Goal: Check status: Check status

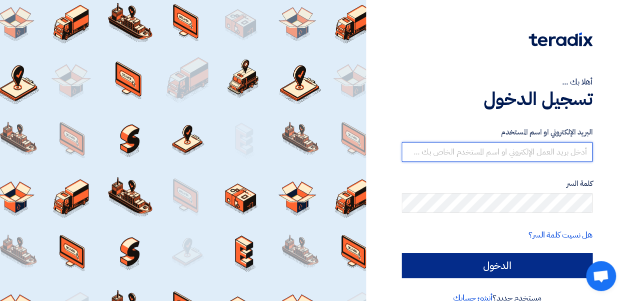
type input "[EMAIL_ADDRESS][PERSON_NAME][DOMAIN_NAME]"
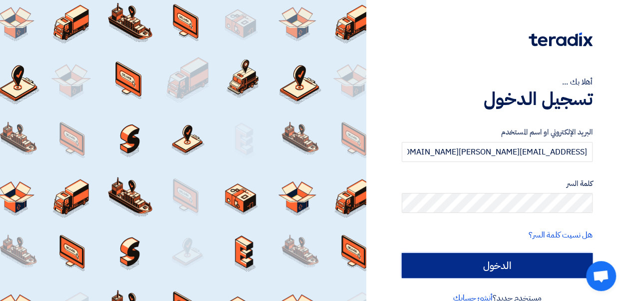
click at [472, 263] on input "الدخول" at bounding box center [497, 265] width 191 height 25
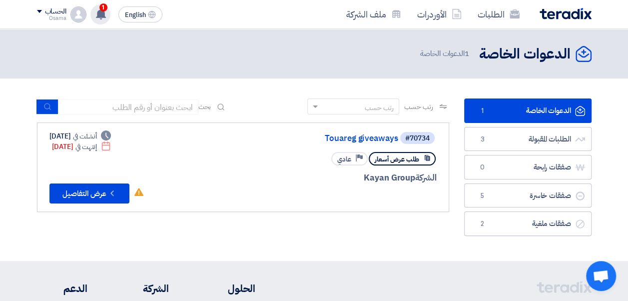
click at [103, 12] on use at bounding box center [101, 13] width 10 height 11
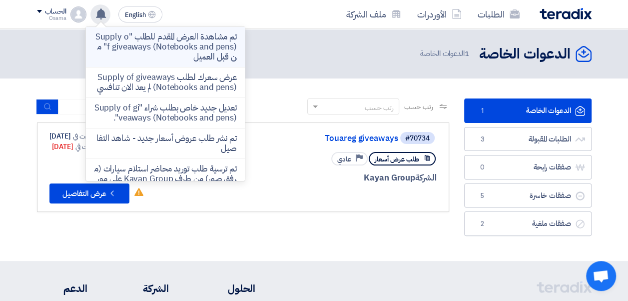
click at [175, 49] on p "تم مشاهدة العرض المقدم للطلب "Supply of giveaways (Notebooks and pens)" من قبل …" at bounding box center [165, 47] width 143 height 30
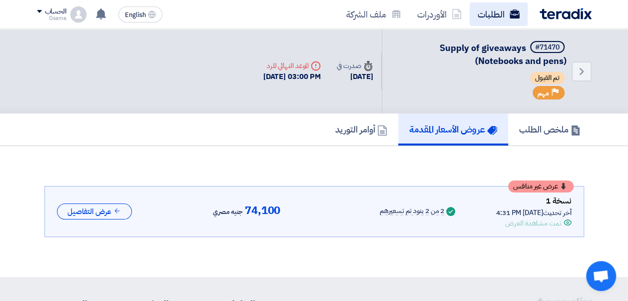
click at [501, 9] on link "الطلبات" at bounding box center [499, 13] width 58 height 23
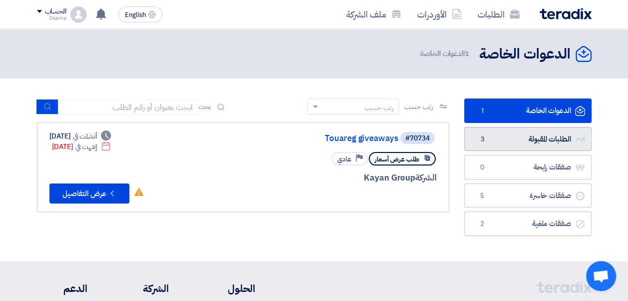
click at [538, 136] on link "الطلبات المقبولة الطلبات المقبولة 3" at bounding box center [527, 139] width 127 height 24
